Goal: Obtain resource: Download file/media

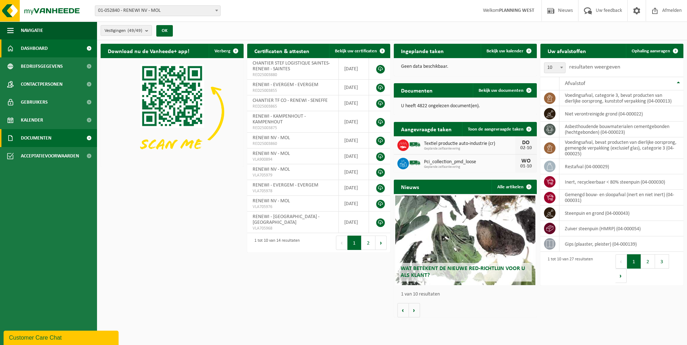
click at [42, 137] on span "Documenten" at bounding box center [36, 138] width 31 height 18
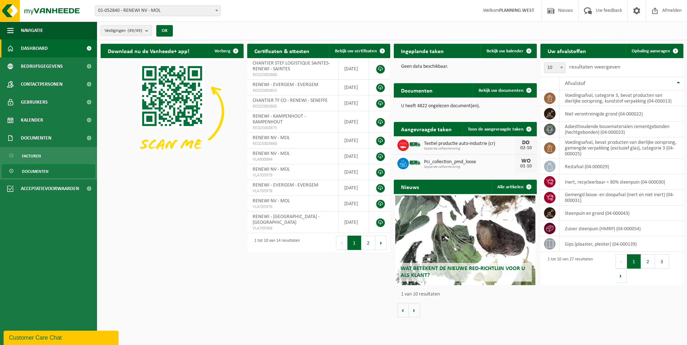
click at [34, 173] on span "Documenten" at bounding box center [35, 172] width 27 height 14
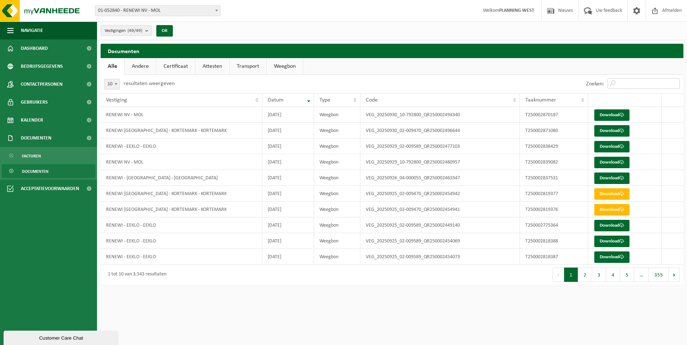
click at [620, 85] on input "Zoeken:" at bounding box center [643, 83] width 72 height 11
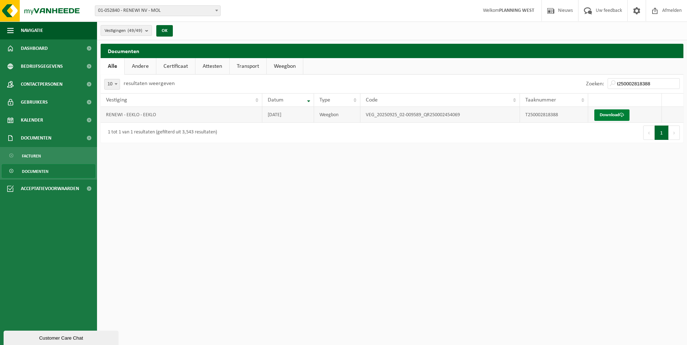
click at [616, 116] on link "Download" at bounding box center [611, 115] width 35 height 11
click at [650, 83] on input "t250002818388" at bounding box center [643, 83] width 72 height 11
type input "t250002818387"
click at [383, 116] on td "VEG_20250925_02-009589_QR250002454073" at bounding box center [439, 115] width 159 height 16
click at [622, 113] on span at bounding box center [621, 115] width 5 height 5
